Goal: Task Accomplishment & Management: Complete application form

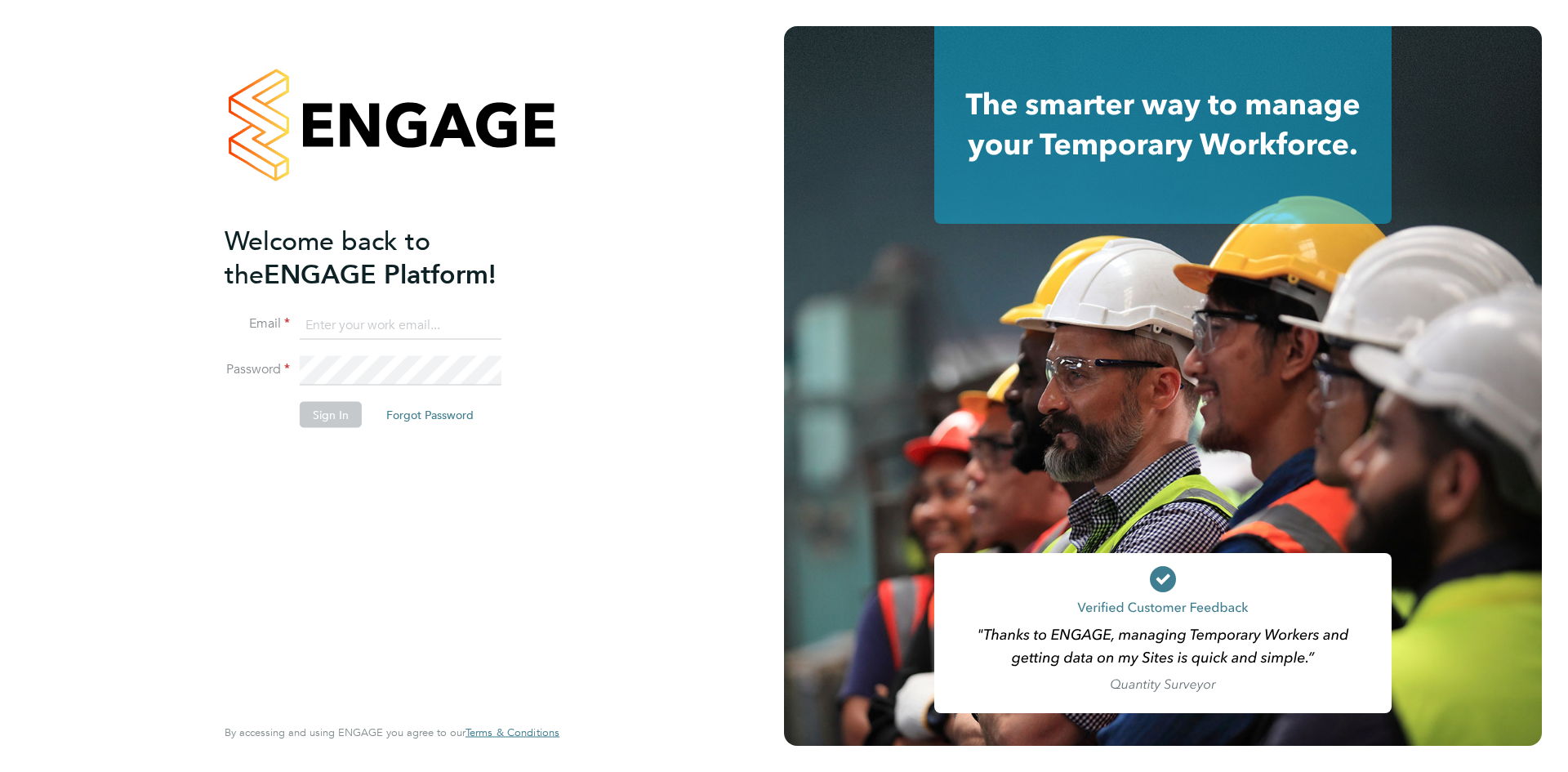
type input "hwatkins@pg-rec.com"
click at [331, 421] on button "Sign In" at bounding box center [330, 415] width 62 height 26
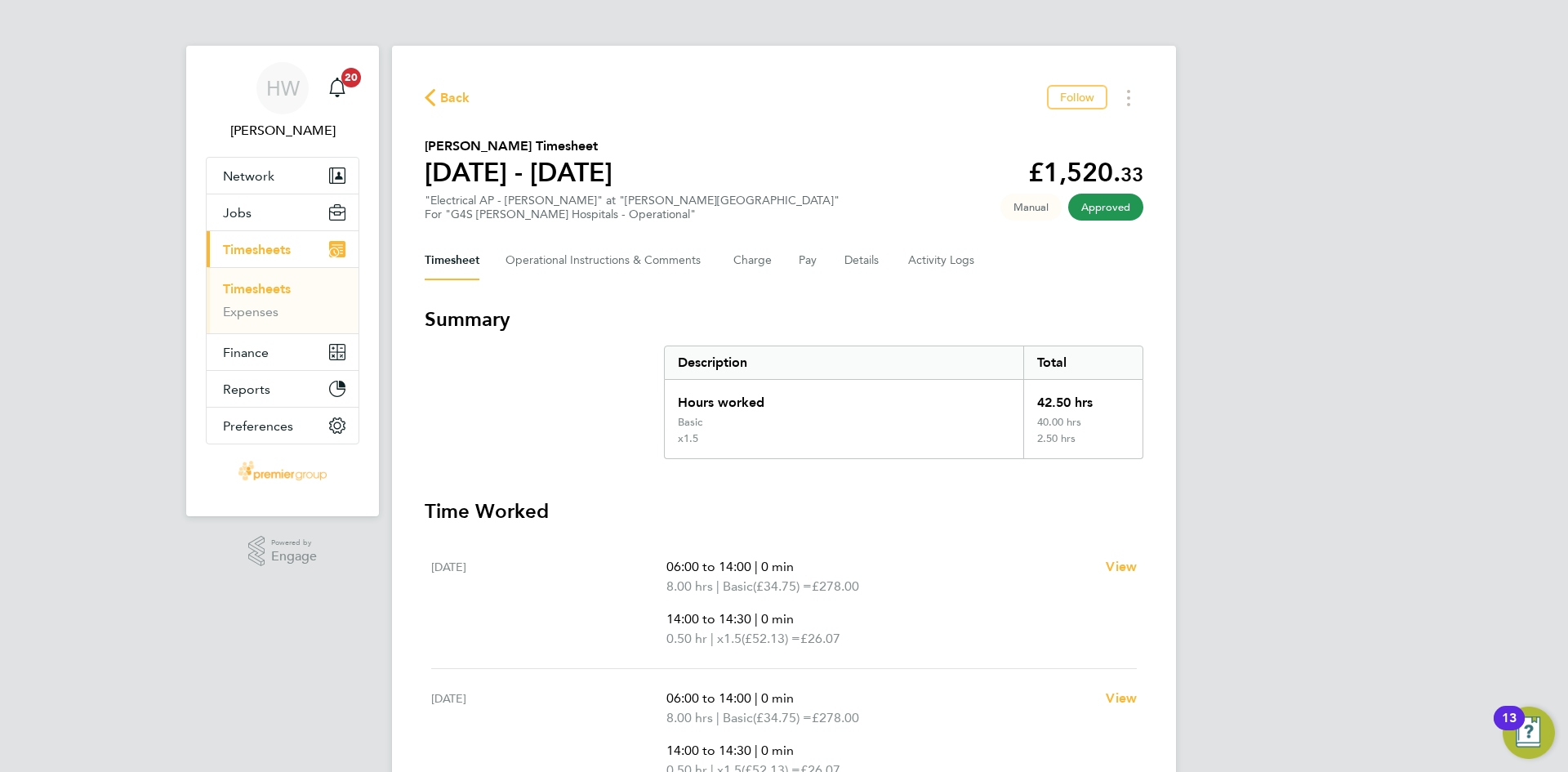
click at [285, 284] on link "Timesheets" at bounding box center [256, 289] width 68 height 15
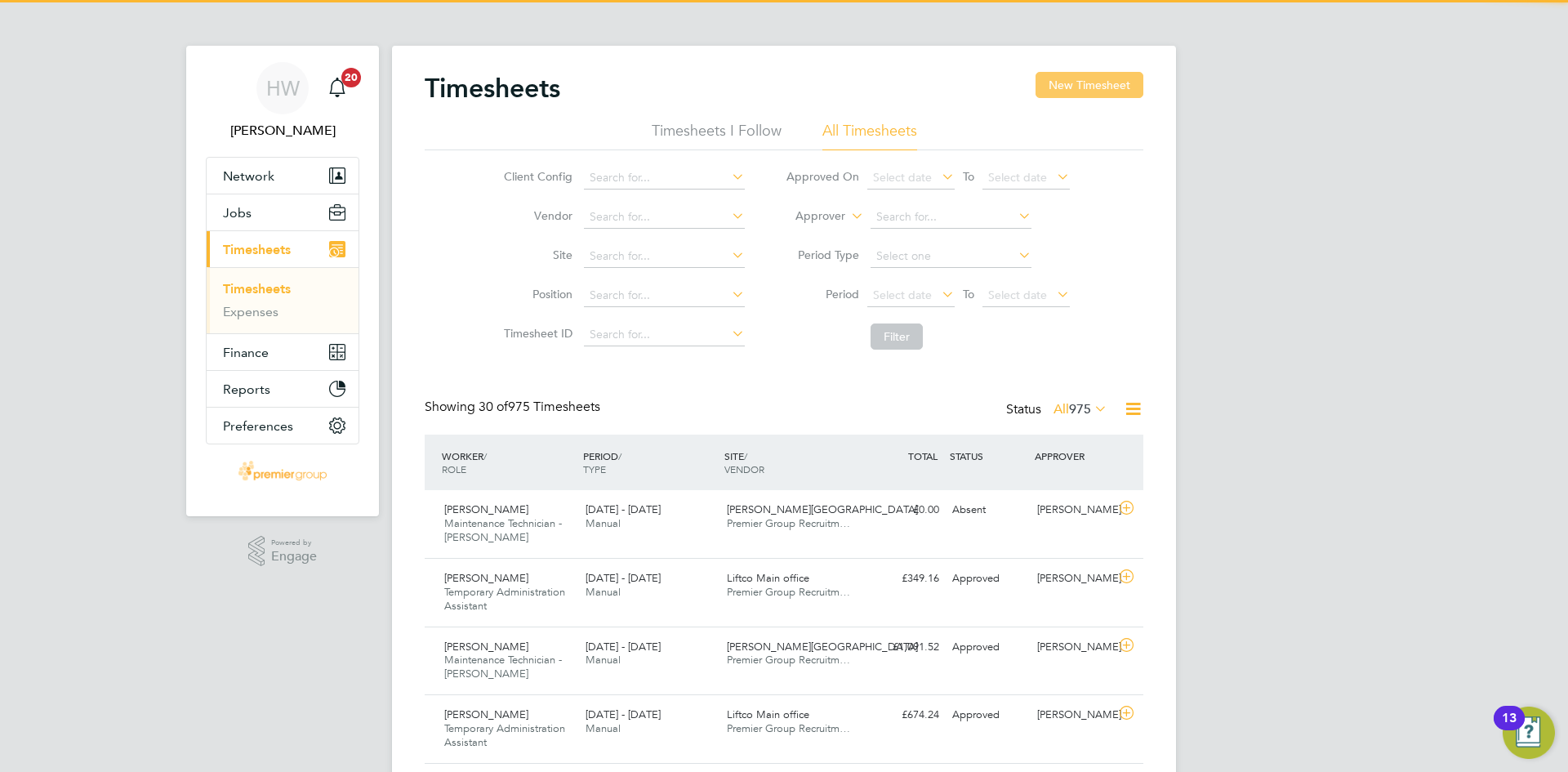
click at [1117, 88] on button "New Timesheet" at bounding box center [1089, 84] width 107 height 26
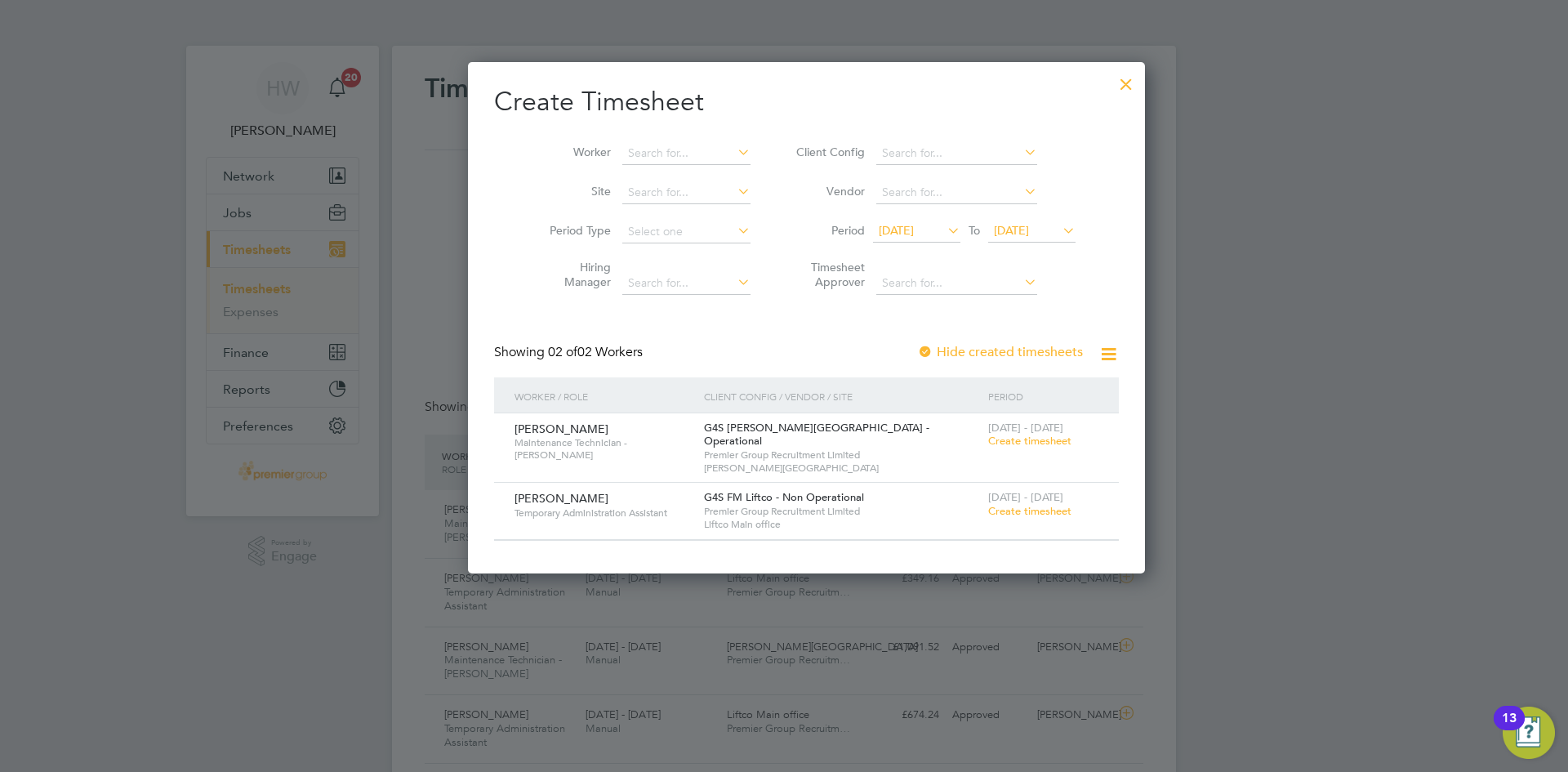
click at [988, 491] on span "[DATE] - [DATE]" at bounding box center [1026, 497] width 75 height 13
click at [988, 504] on span "Create timesheet" at bounding box center [1030, 511] width 83 height 13
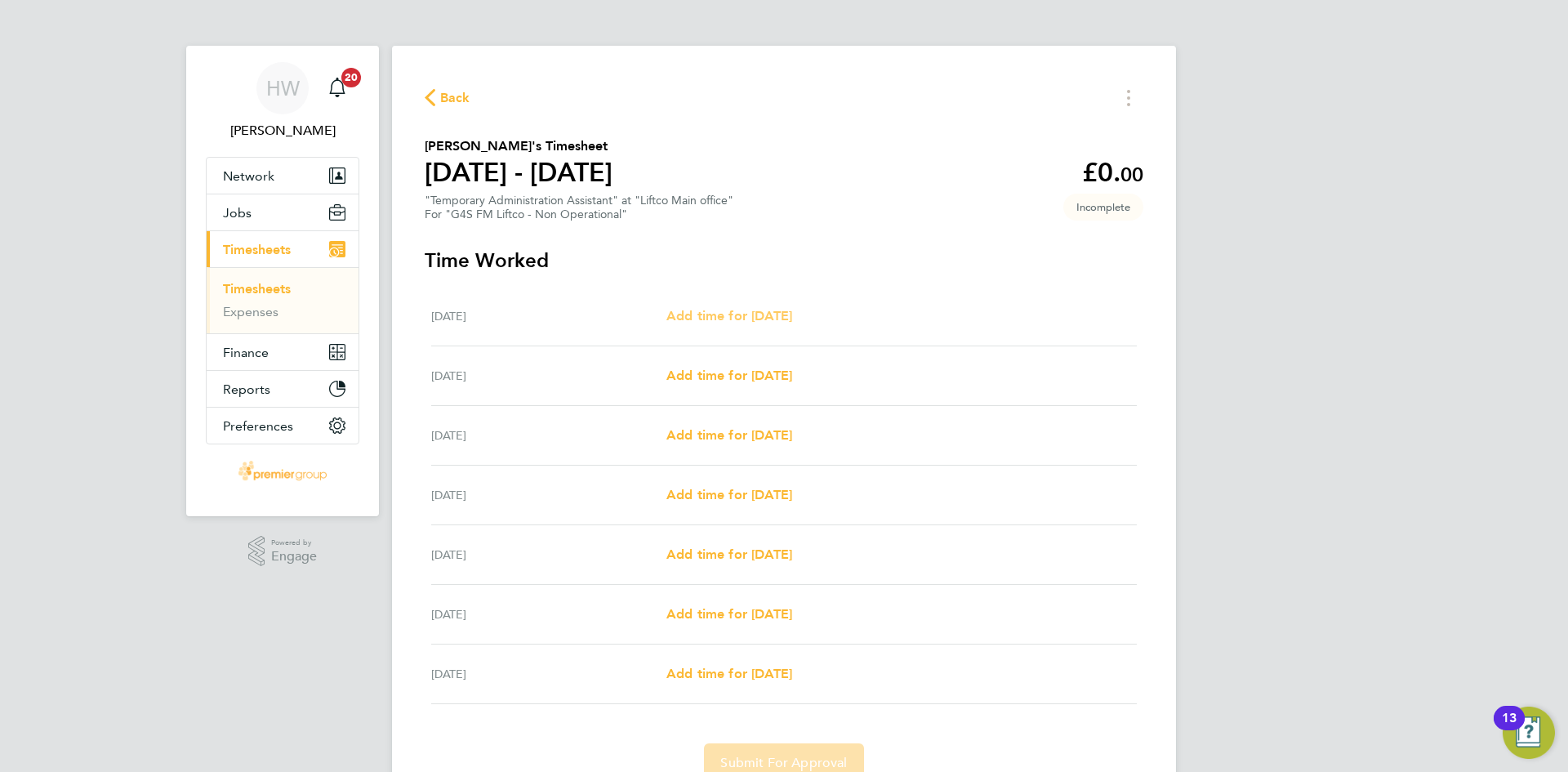
click at [786, 326] on link "Add time for [DATE]" at bounding box center [728, 316] width 126 height 19
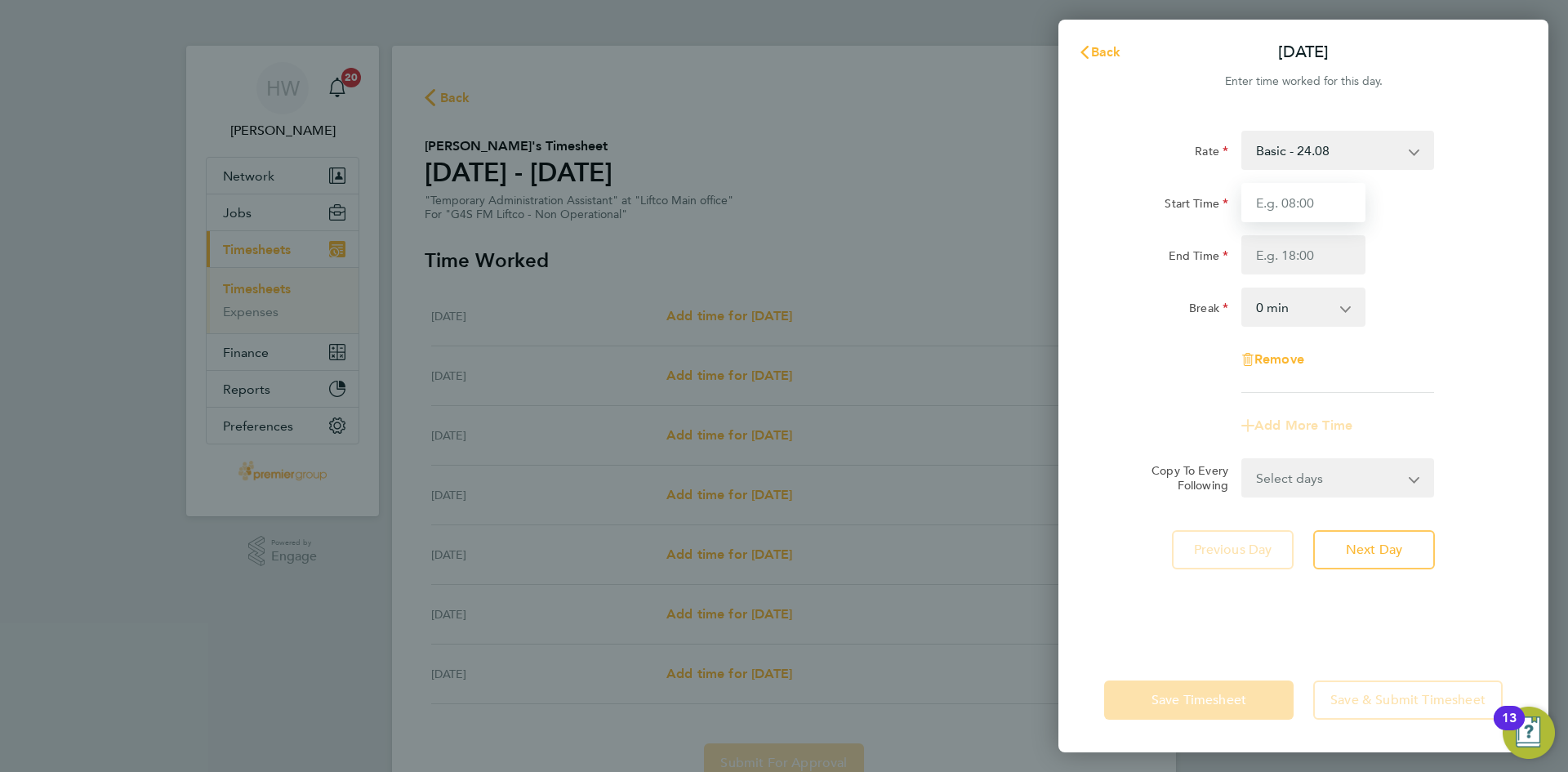
click at [1277, 187] on input "Start Time" at bounding box center [1302, 203] width 124 height 39
type input "09:00"
click at [1304, 250] on input "End Time" at bounding box center [1302, 254] width 124 height 39
type input "17:00"
drag, startPoint x: 1413, startPoint y: 266, endPoint x: 1395, endPoint y: 273, distance: 19.3
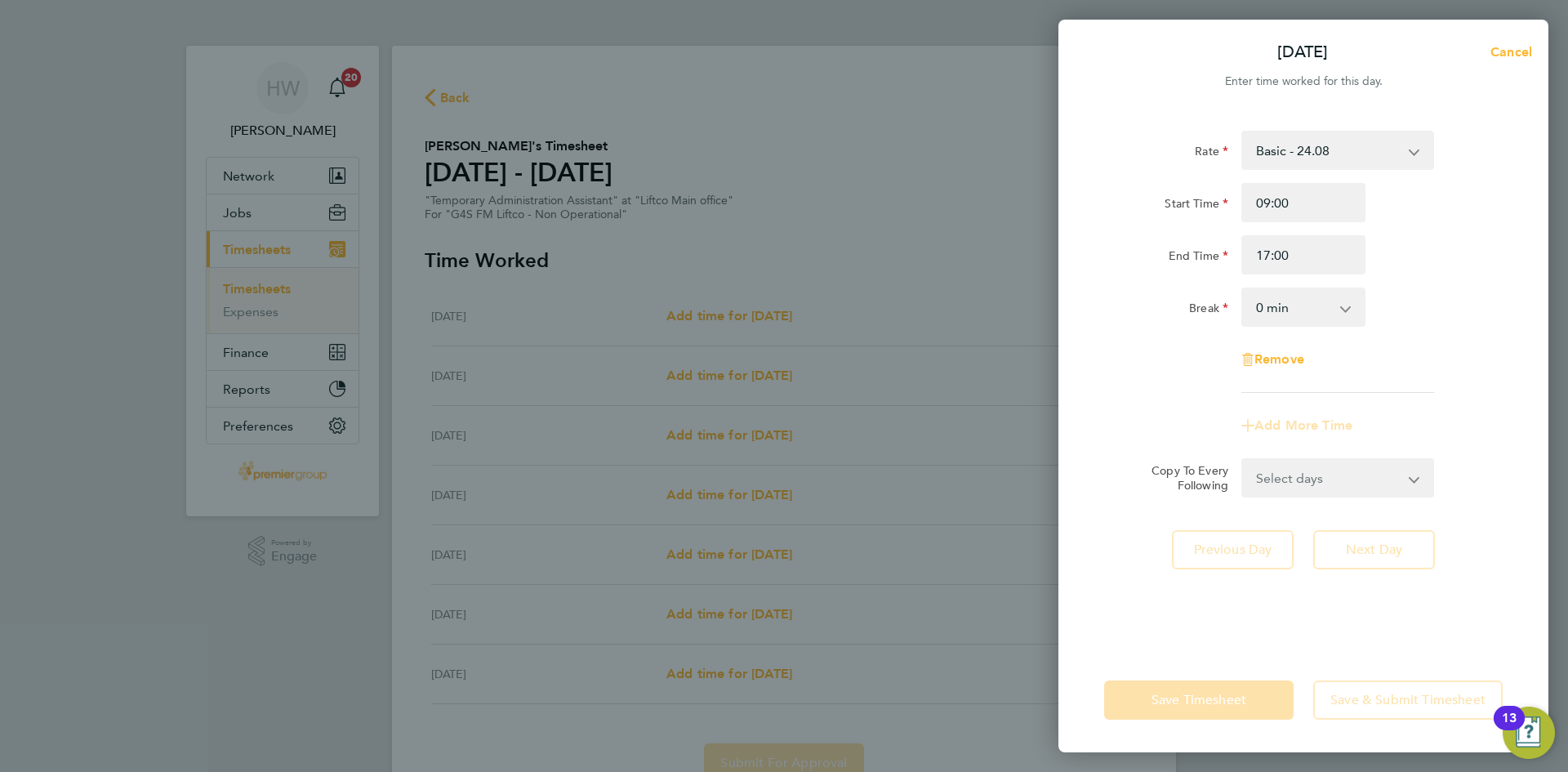
click at [1413, 266] on div "End Time 17:00" at bounding box center [1303, 254] width 412 height 39
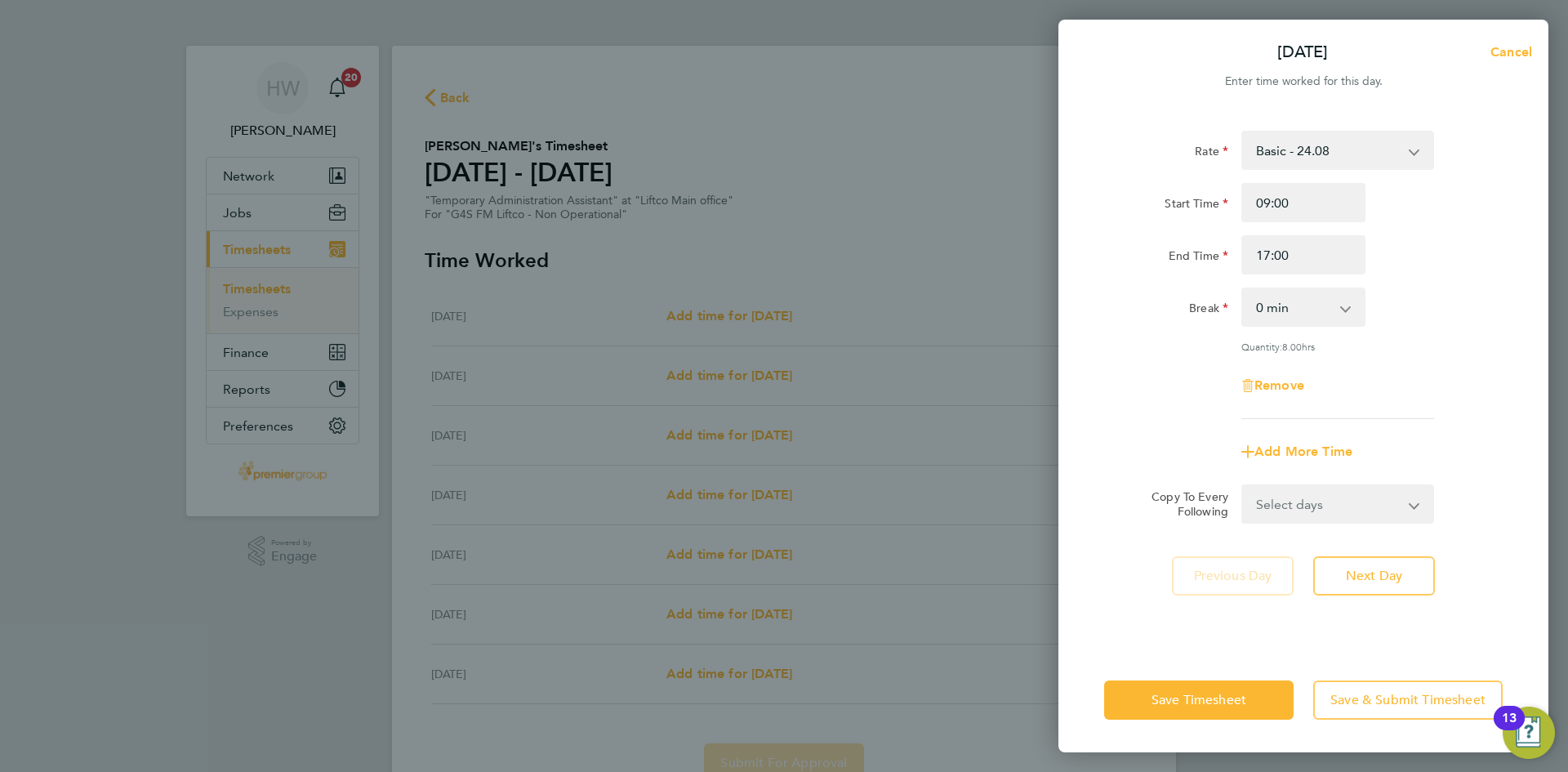
click at [1306, 304] on select "0 min 15 min 30 min 45 min 60 min 75 min 90 min" at bounding box center [1294, 306] width 102 height 36
select select "30"
click at [1243, 289] on select "0 min 15 min 30 min 45 min 60 min 75 min 90 min" at bounding box center [1294, 306] width 102 height 36
click at [1363, 366] on div "Remove" at bounding box center [1303, 385] width 137 height 39
click at [1402, 573] on span "Next Day" at bounding box center [1373, 575] width 57 height 16
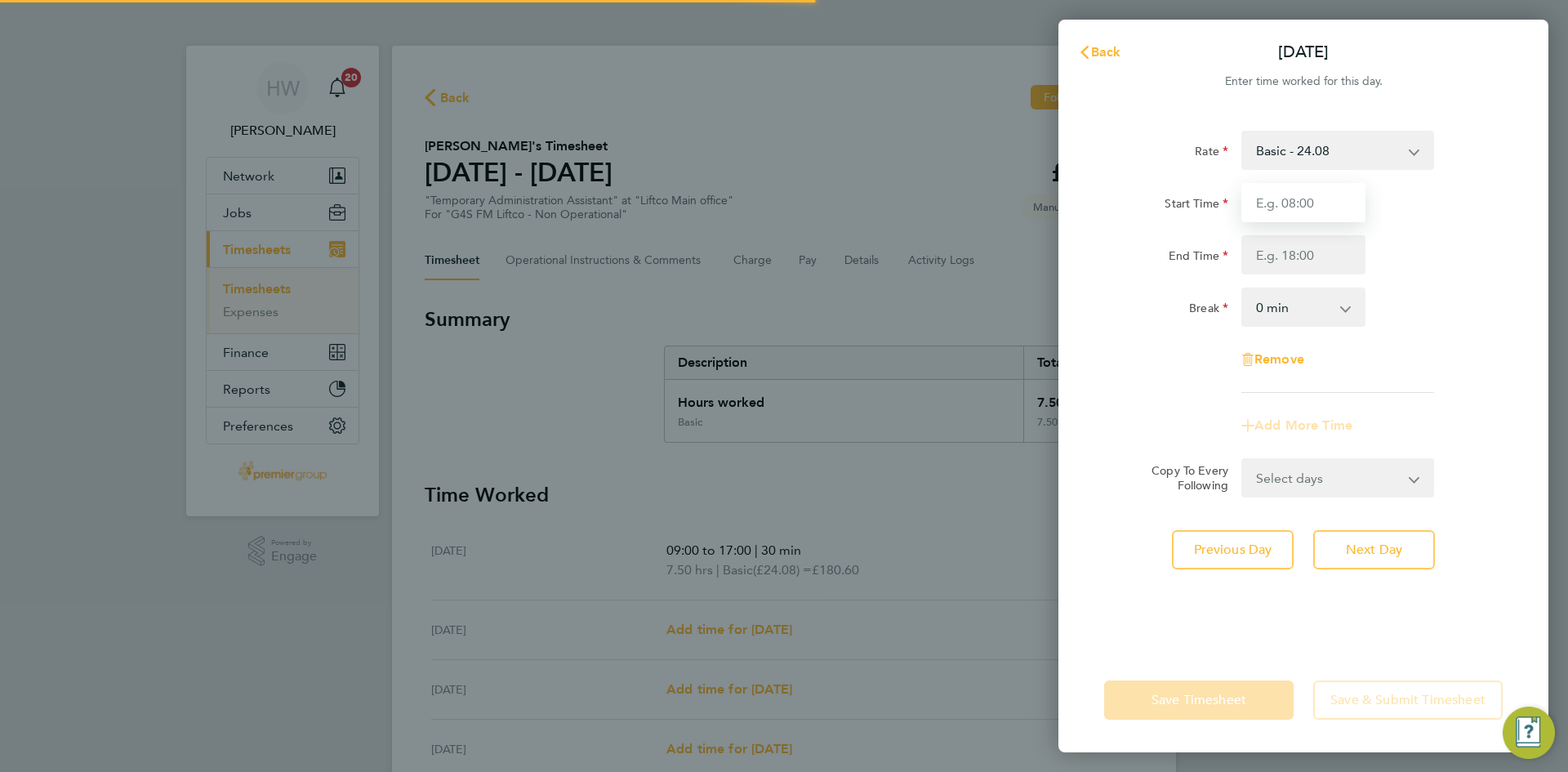
click at [1285, 198] on input "Start Time" at bounding box center [1302, 203] width 124 height 39
type input "09:00"
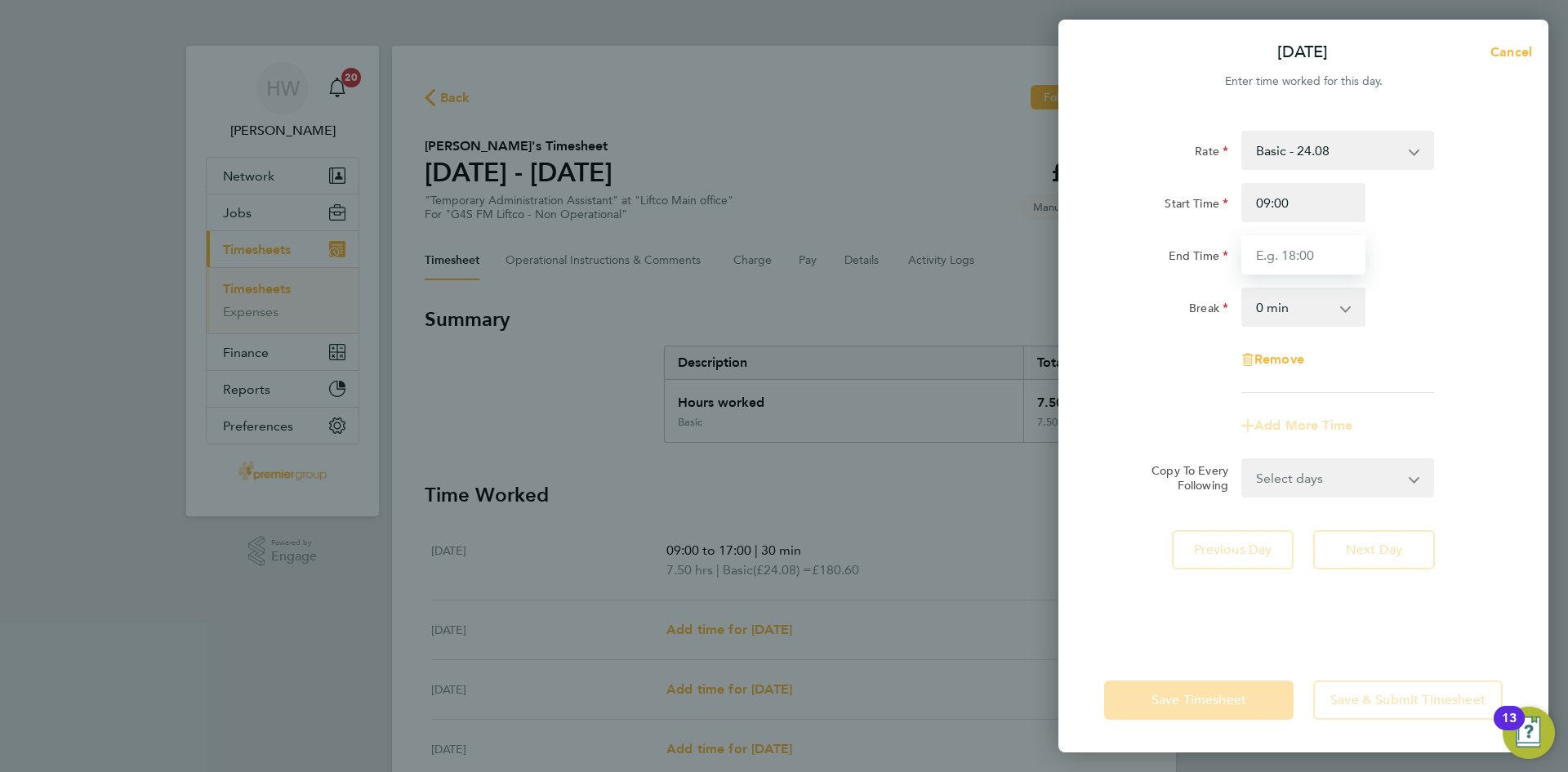
click at [1283, 268] on input "End Time" at bounding box center [1302, 254] width 124 height 39
type input "17:00"
click at [1286, 474] on form "Rate Basic - 24.08 Start Time 09:00 End Time 17:00 Break 0 min 15 min 30 min 45…" at bounding box center [1302, 314] width 398 height 367
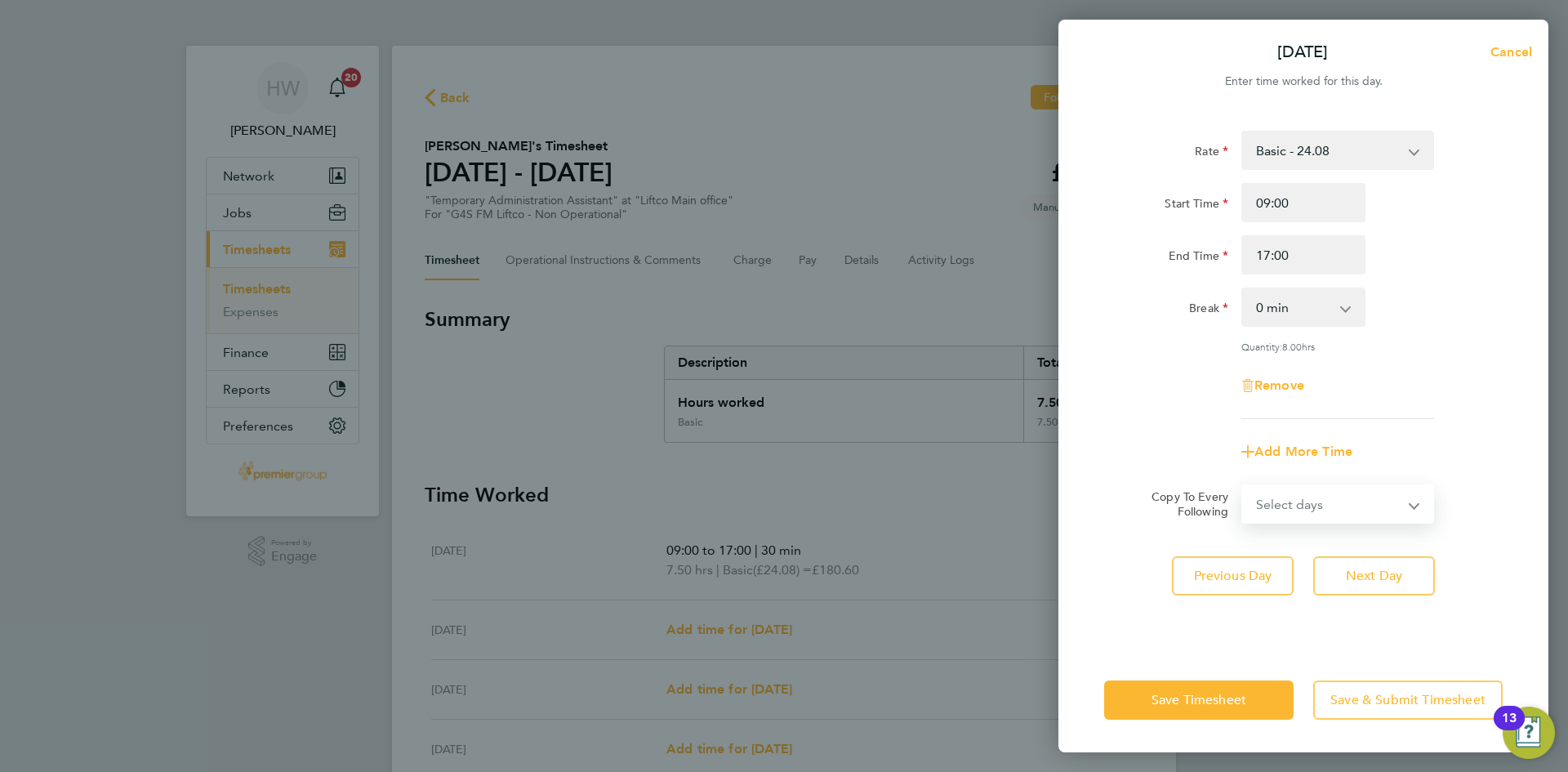
click at [1300, 315] on select "0 min 15 min 30 min 45 min 60 min 75 min 90 min" at bounding box center [1294, 306] width 102 height 36
select select "45"
click at [1243, 289] on select "0 min 15 min 30 min 45 min 60 min 75 min 90 min" at bounding box center [1294, 306] width 102 height 36
click at [1402, 370] on div "Remove" at bounding box center [1303, 385] width 412 height 39
click at [1364, 563] on button "Next Day" at bounding box center [1373, 575] width 122 height 39
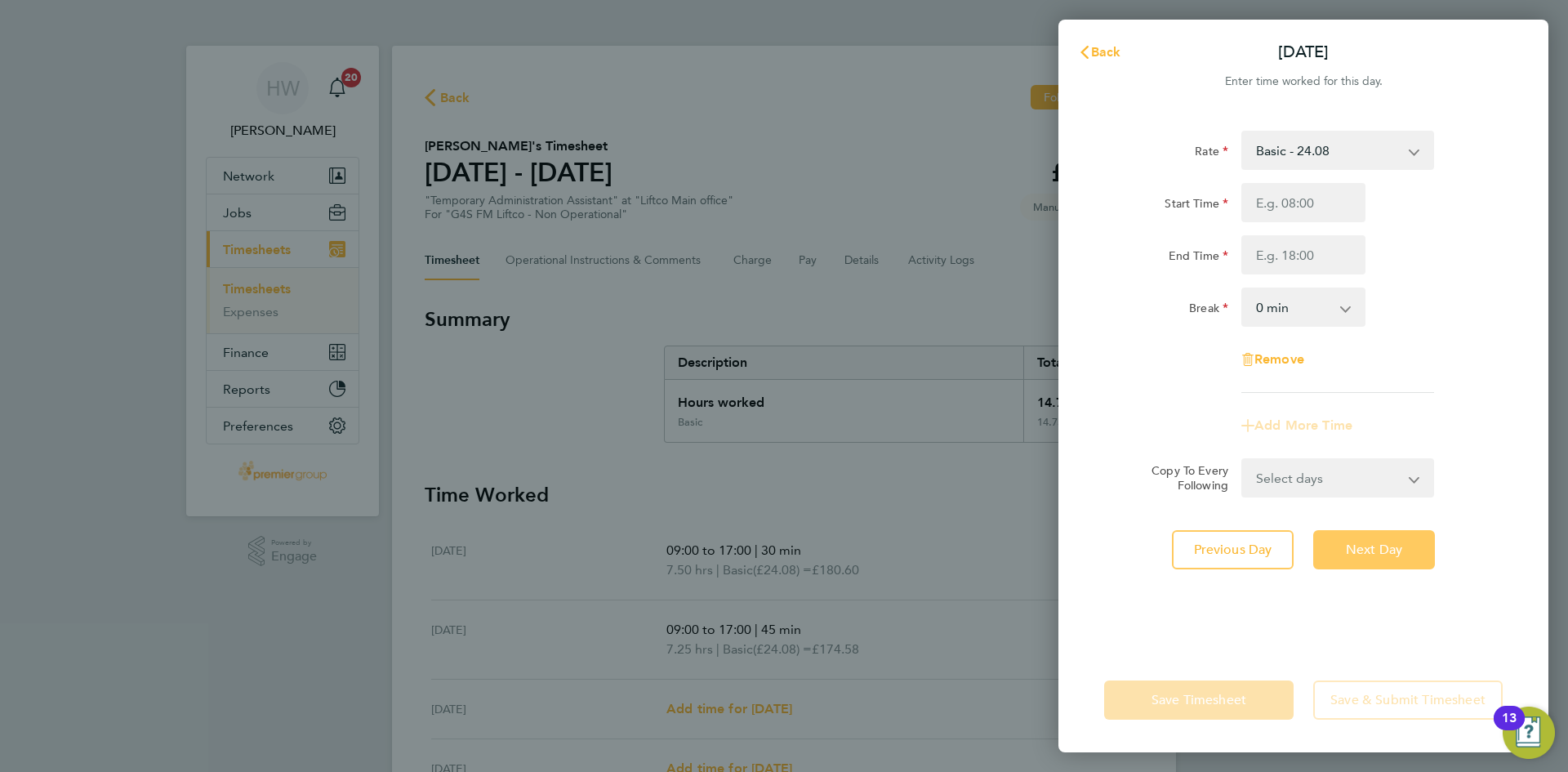
click at [1364, 563] on button "Next Day" at bounding box center [1373, 549] width 122 height 39
click at [1311, 208] on input "Start Time" at bounding box center [1302, 203] width 124 height 39
type input "09:00"
click at [1269, 249] on input "End Time" at bounding box center [1302, 254] width 124 height 39
type input "17:00"
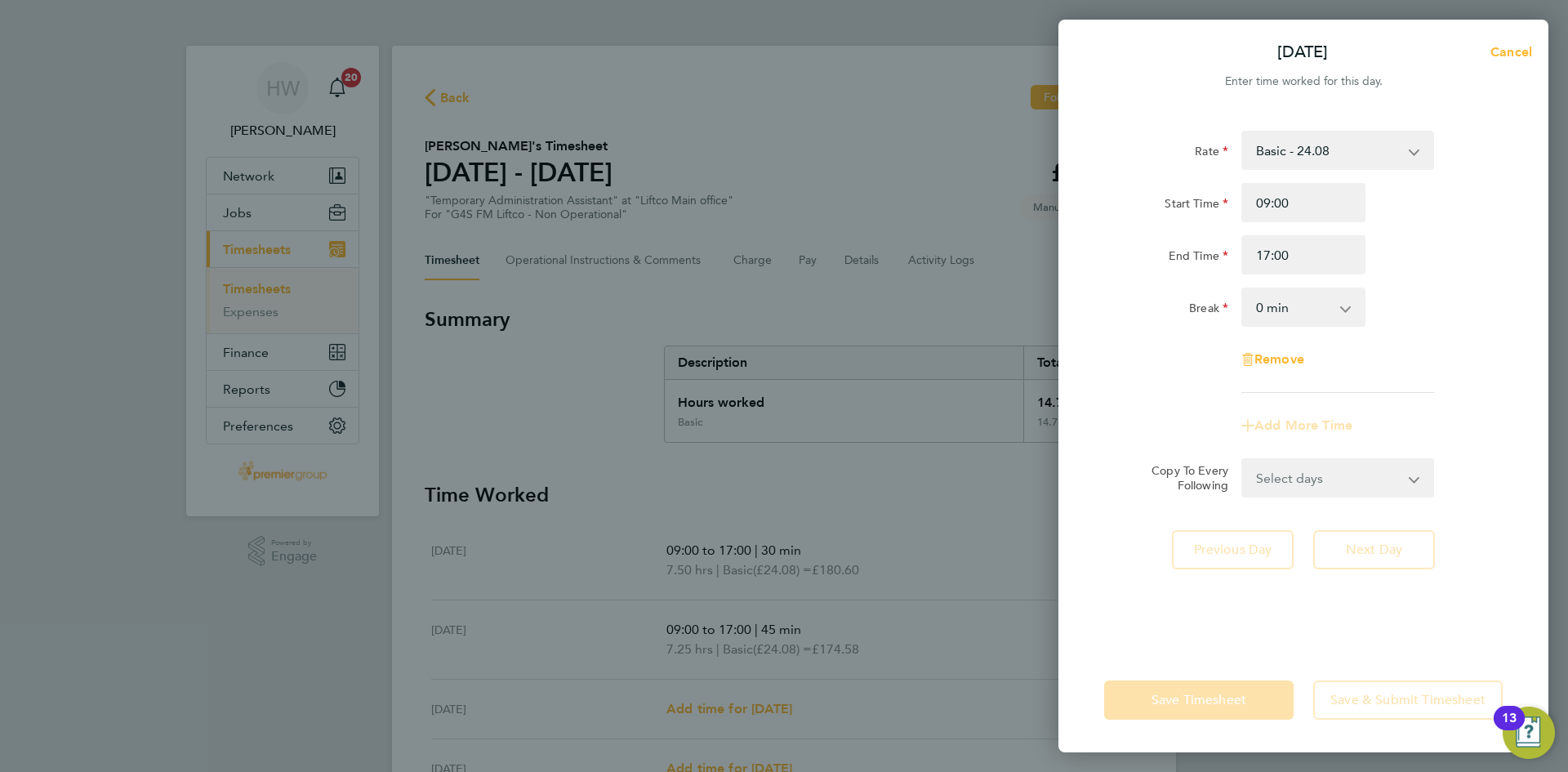
click at [1251, 301] on select "0 min 15 min 30 min 45 min 60 min 75 min 90 min" at bounding box center [1294, 306] width 102 height 36
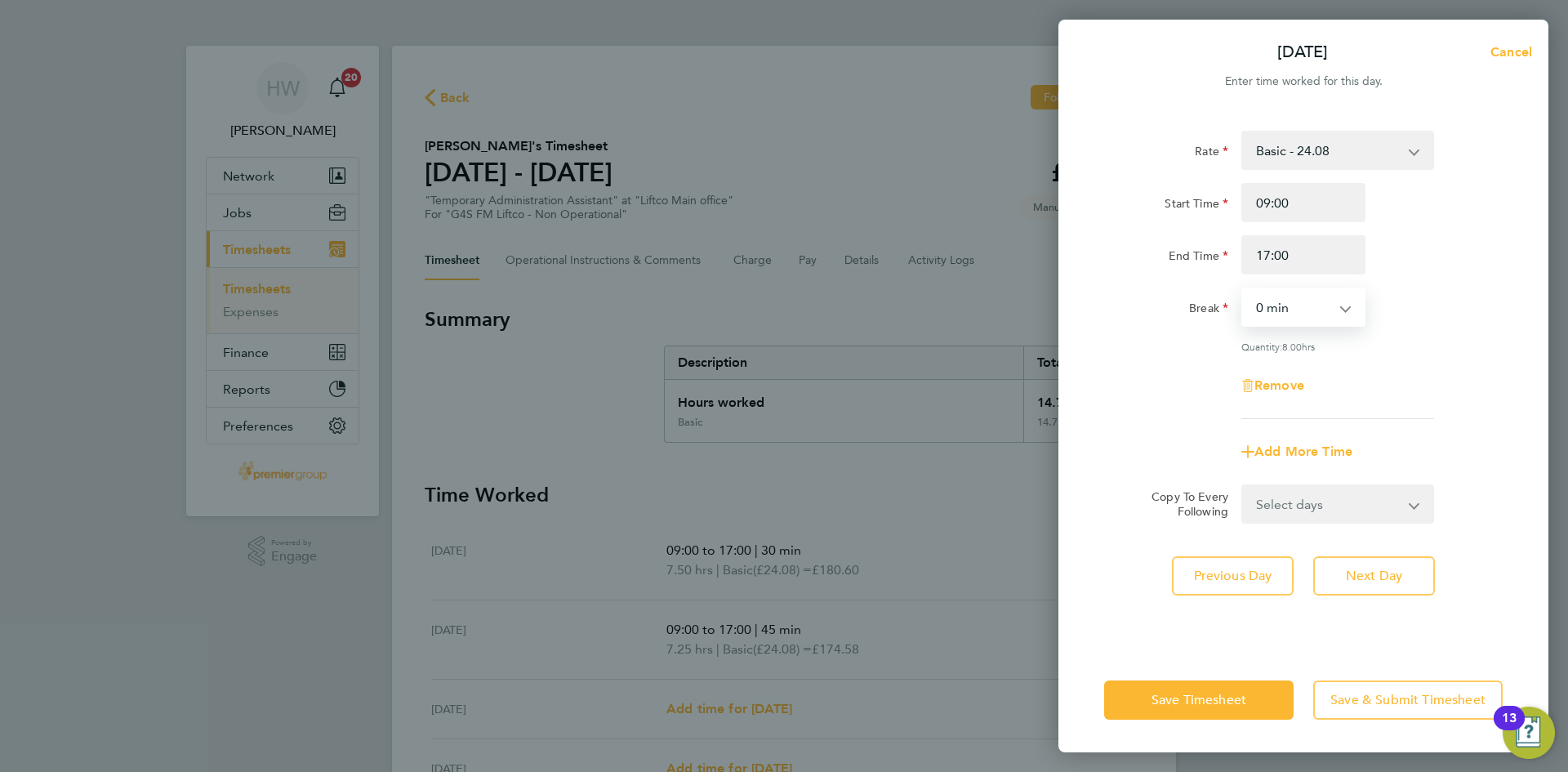
select select "30"
click at [1243, 289] on select "0 min 15 min 30 min 45 min 60 min 75 min 90 min" at bounding box center [1294, 306] width 102 height 36
click at [1414, 362] on div "Rate Basic - 24.08 Start Time 09:00 End Time 17:00 Break 0 min 15 min 30 min 45…" at bounding box center [1302, 275] width 398 height 288
click at [1377, 577] on span "Next Day" at bounding box center [1373, 575] width 57 height 16
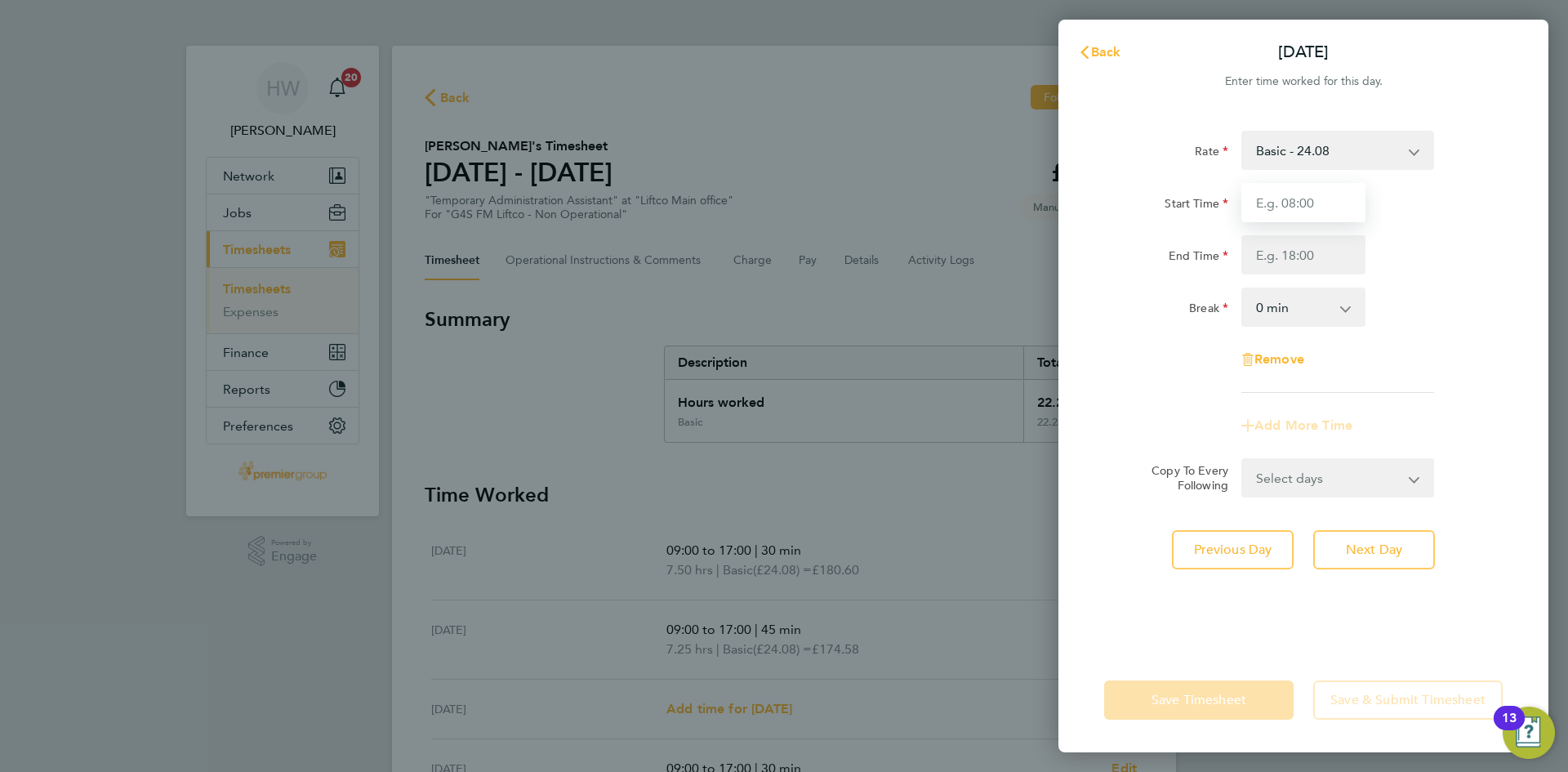
click at [1294, 205] on input "Start Time" at bounding box center [1302, 203] width 124 height 39
type input "09:00"
click at [1314, 260] on input "End Time" at bounding box center [1302, 254] width 124 height 39
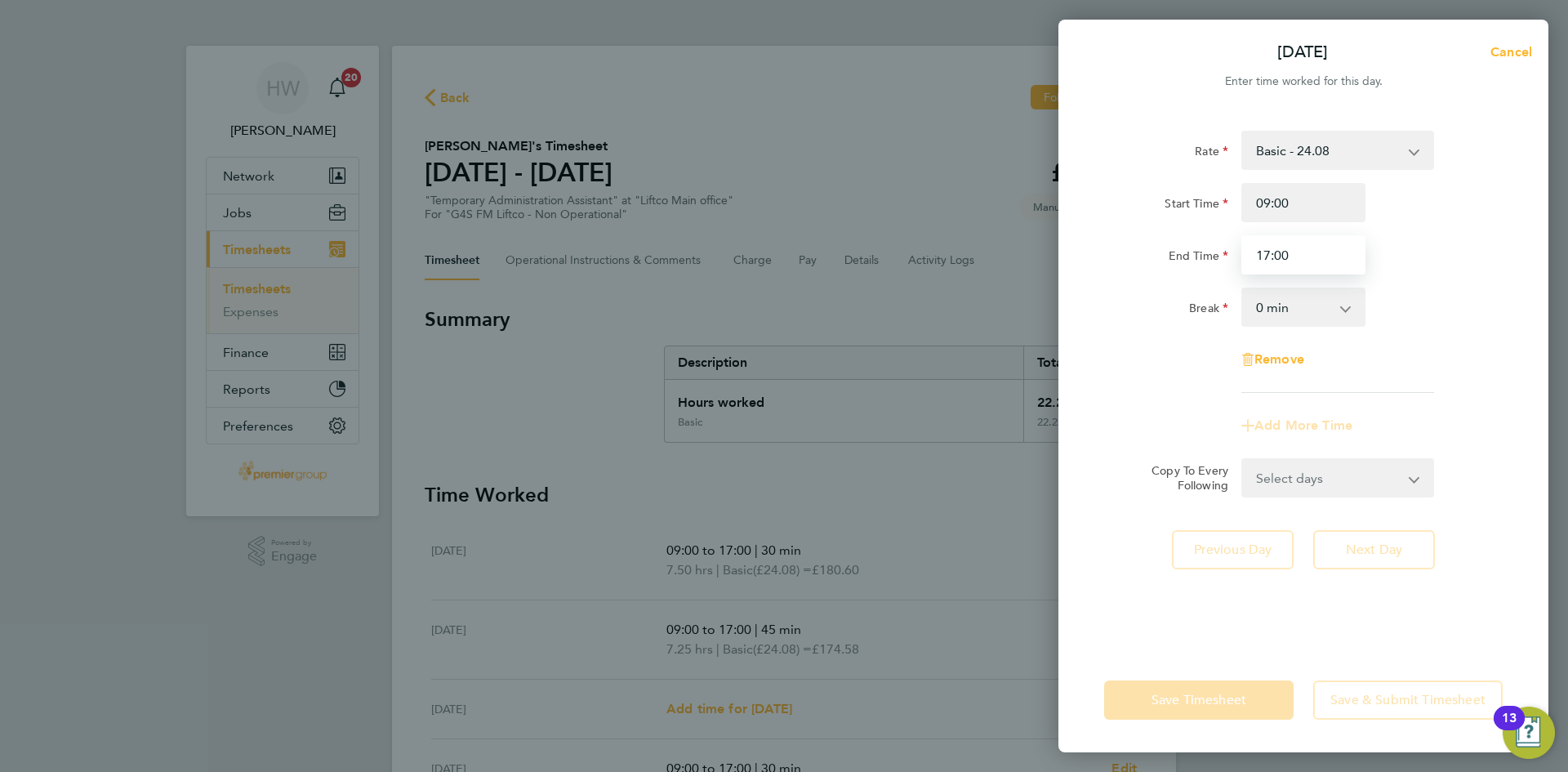
type input "17:00"
click at [1494, 240] on div "End Time 17:00" at bounding box center [1303, 254] width 412 height 39
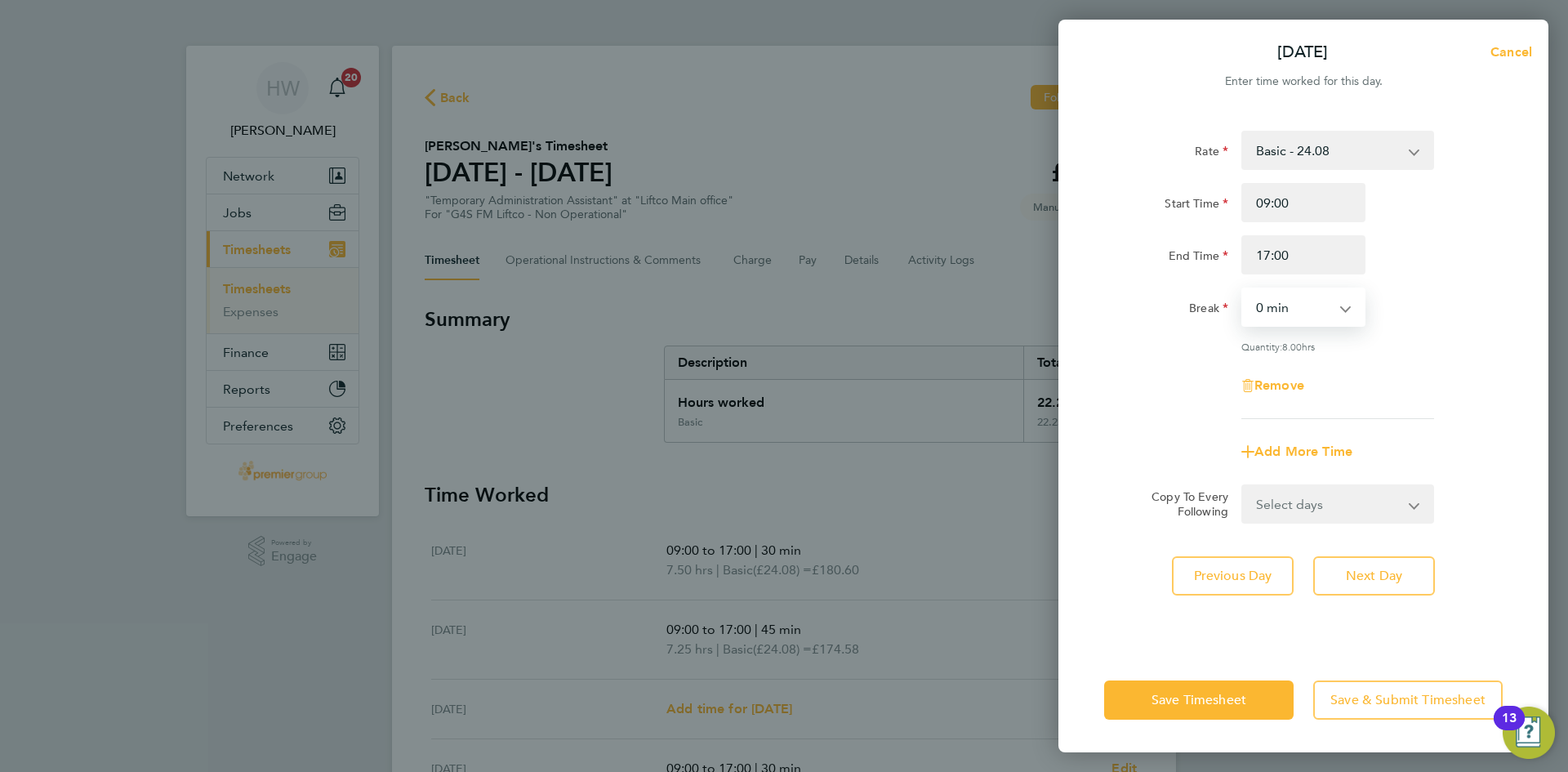
click at [1324, 317] on select "0 min 15 min 30 min 45 min 60 min 75 min 90 min" at bounding box center [1294, 306] width 102 height 36
select select "60"
click at [1243, 289] on select "0 min 15 min 30 min 45 min 60 min 75 min 90 min" at bounding box center [1294, 306] width 102 height 36
drag, startPoint x: 1385, startPoint y: 416, endPoint x: 1396, endPoint y: 437, distance: 23.7
click at [1387, 420] on app-timesheet-line-form-group "Rate Basic - 24.08 Start Time 09:00 End Time 17:00 Break 0 min 15 min 30 min 45…" at bounding box center [1302, 301] width 398 height 341
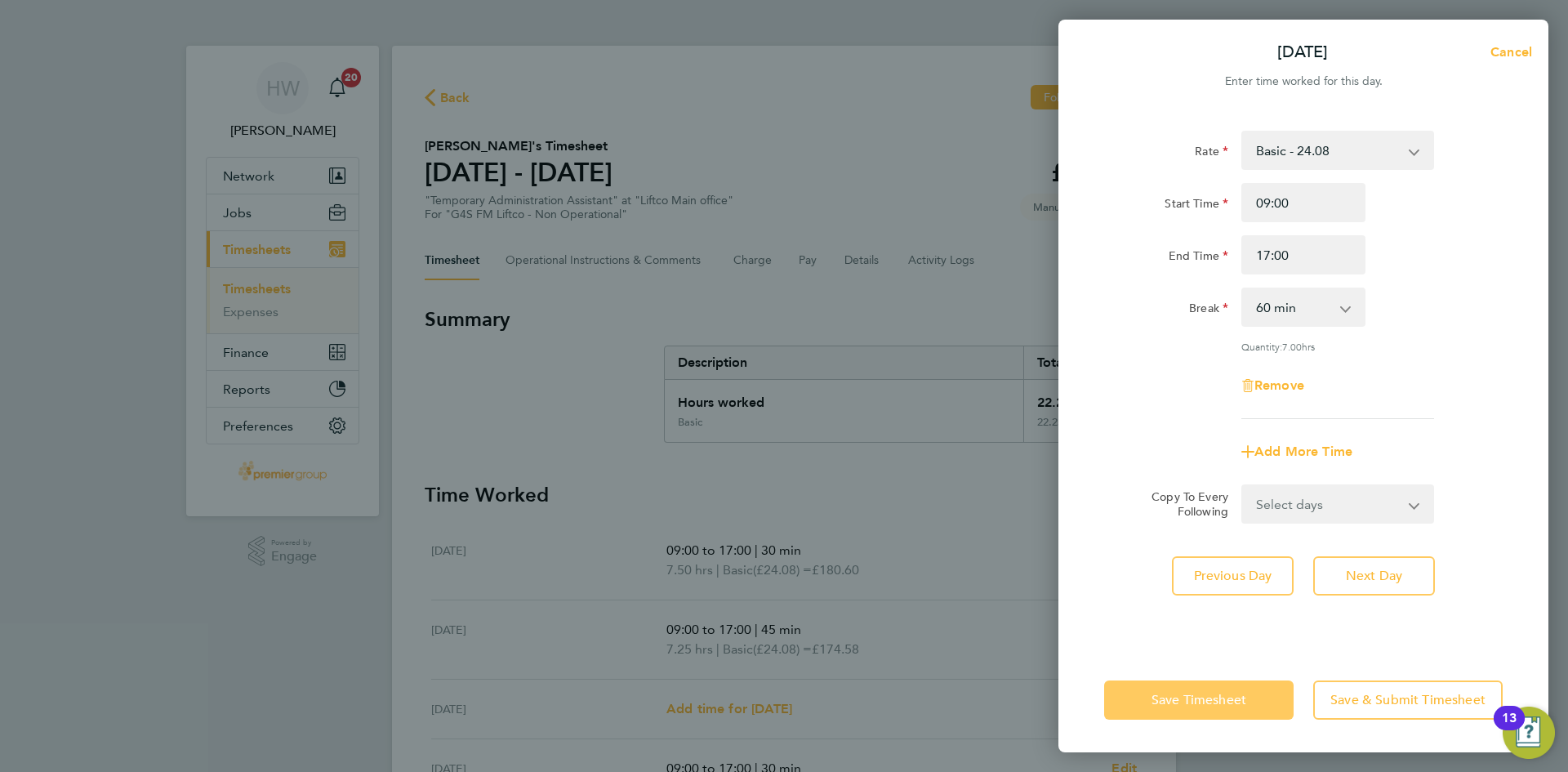
click at [1243, 715] on button "Save Timesheet" at bounding box center [1198, 700] width 189 height 39
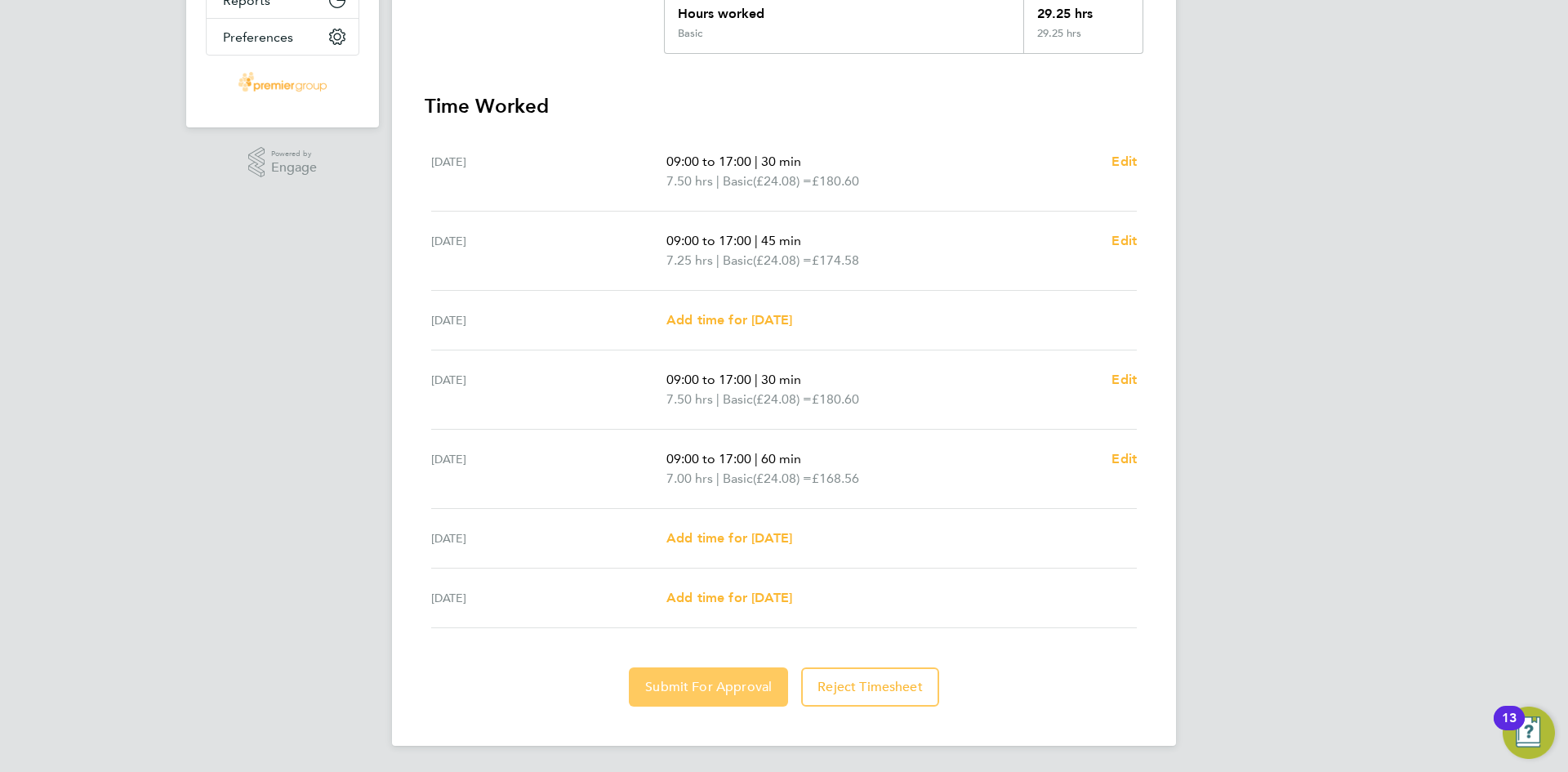
click at [735, 701] on button "Submit For Approval" at bounding box center [708, 687] width 159 height 39
